Goal: Navigation & Orientation: Understand site structure

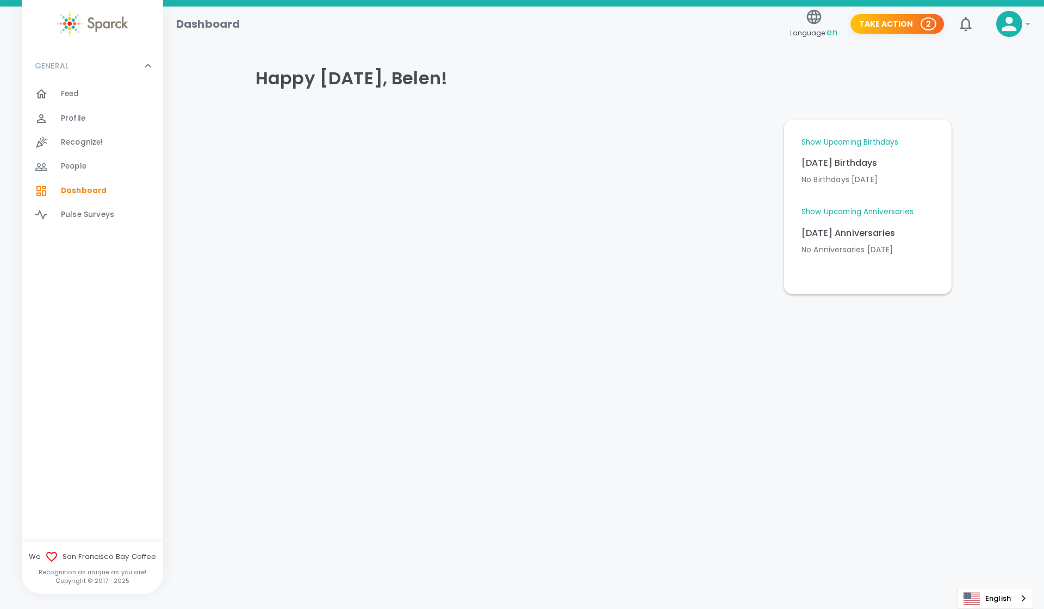
click at [879, 210] on link "Show Upcoming Anniversaries" at bounding box center [858, 212] width 112 height 11
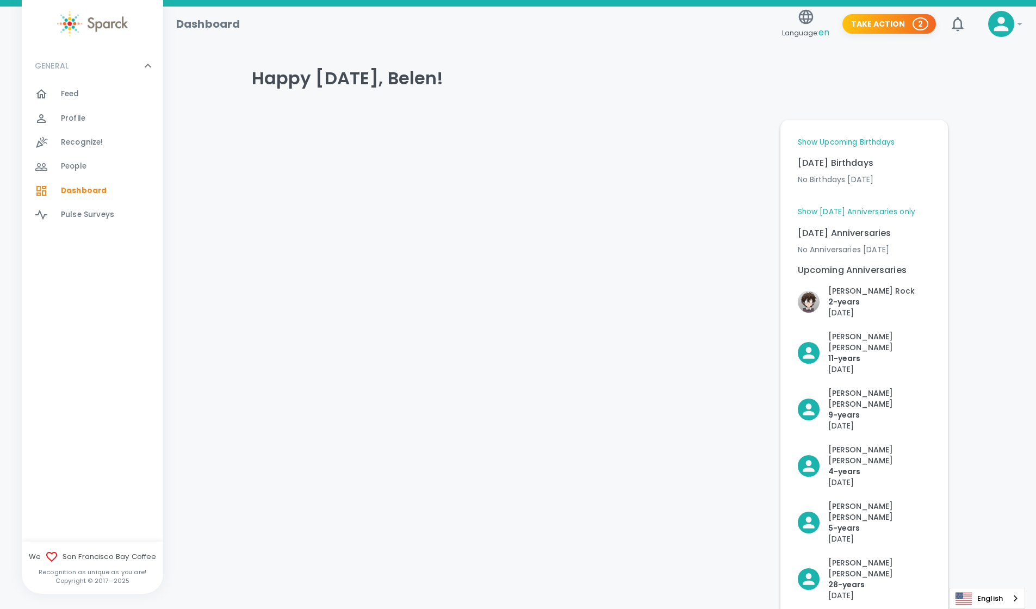
click at [842, 140] on link "Show Upcoming Birthdays" at bounding box center [846, 142] width 97 height 11
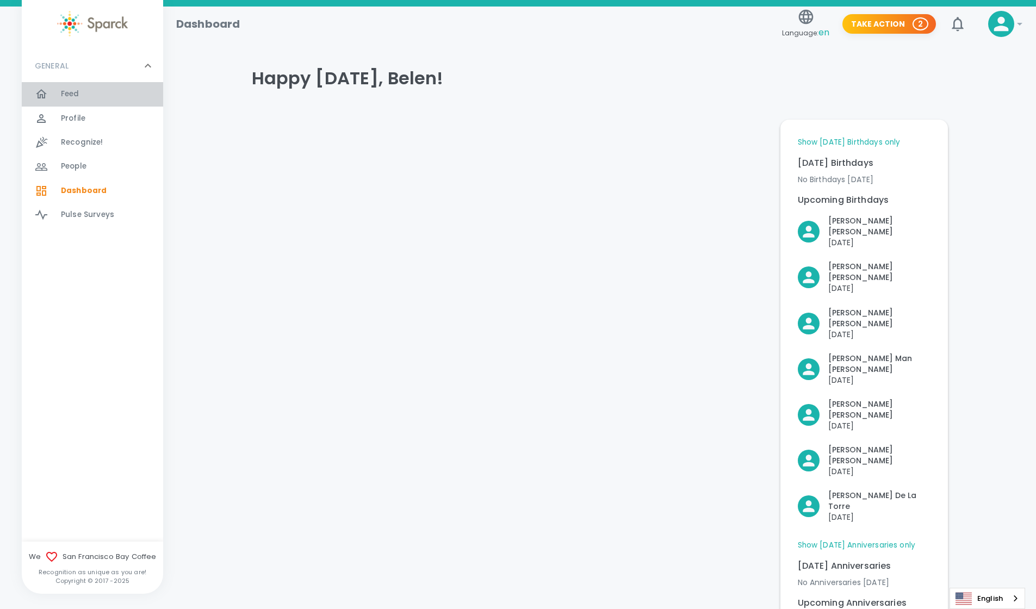
click at [74, 87] on span "Feed 0" at bounding box center [70, 93] width 18 height 15
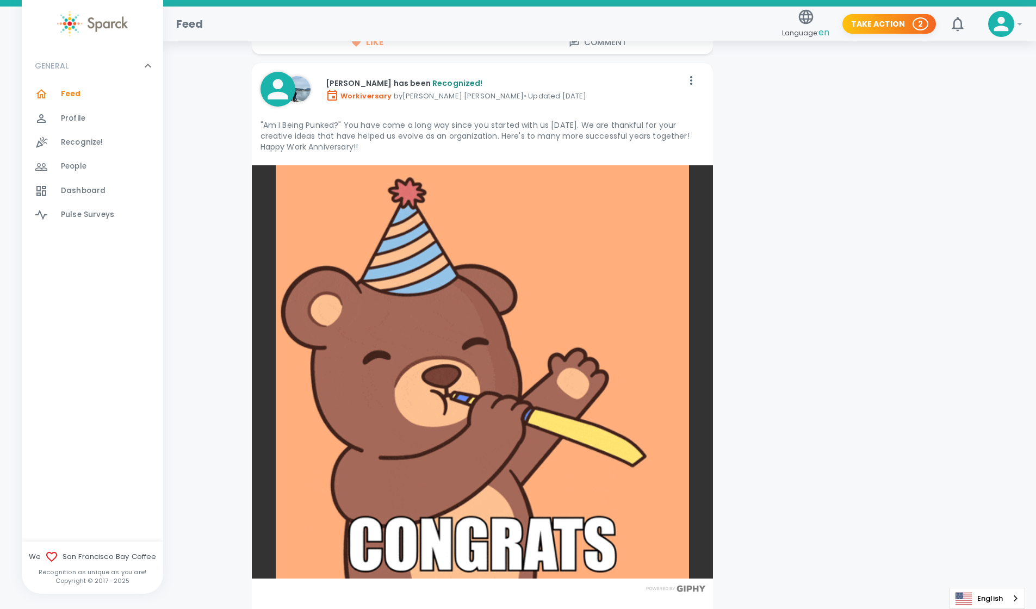
scroll to position [3862, 0]
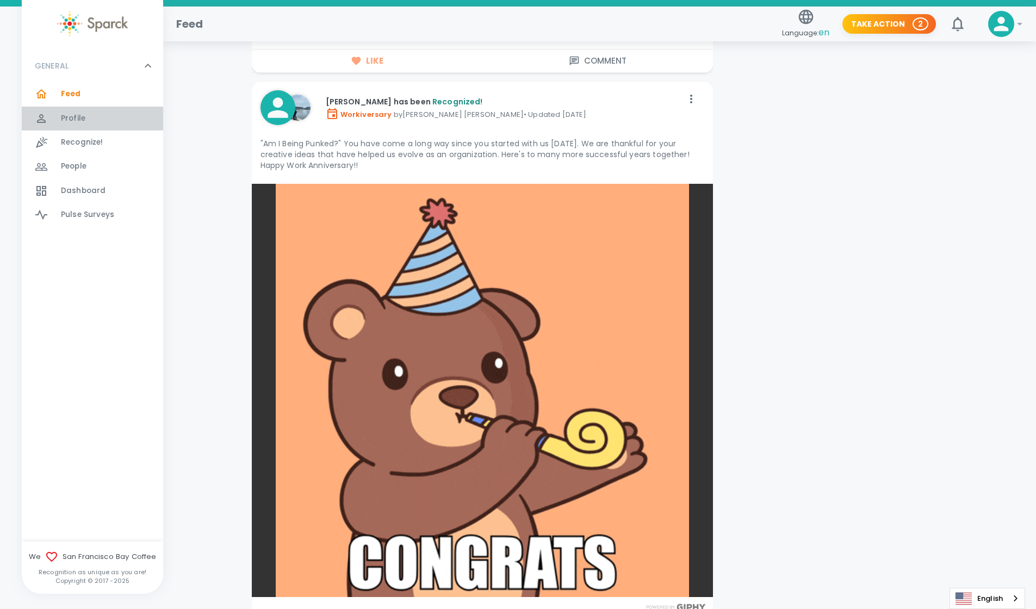
click at [103, 113] on div "Profile 0" at bounding box center [112, 118] width 102 height 15
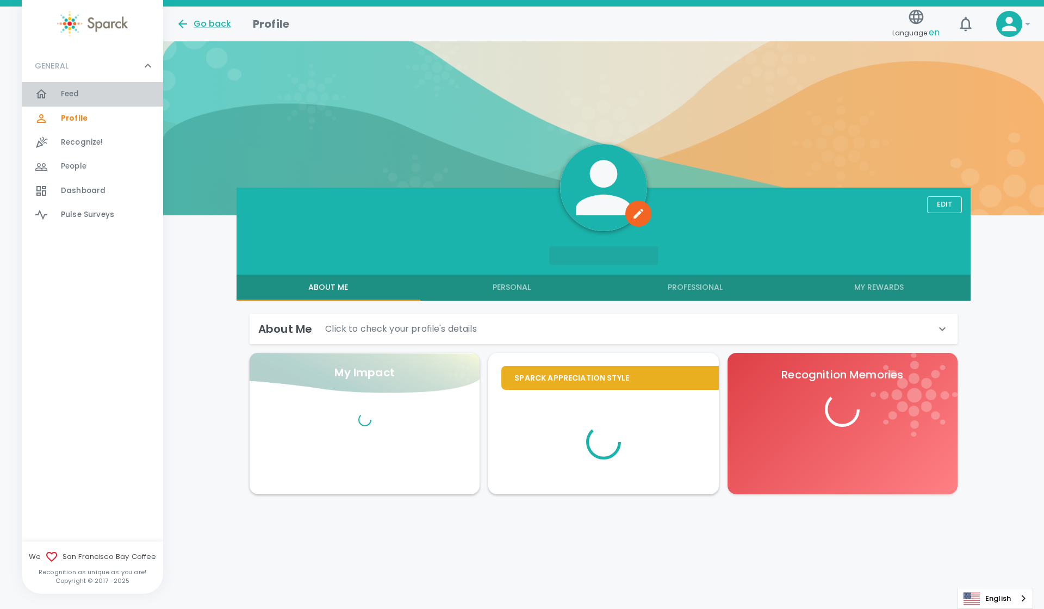
click at [93, 93] on div "Feed 0" at bounding box center [112, 93] width 102 height 15
